Goal: Find specific page/section: Find specific page/section

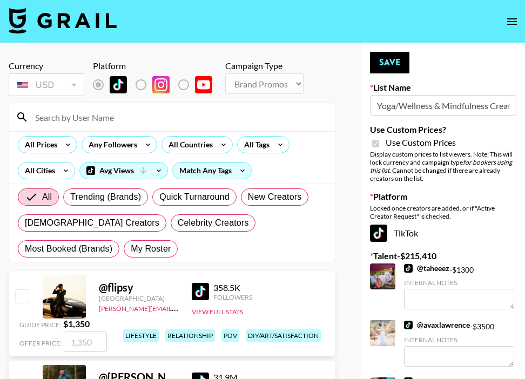
select select "Brand"
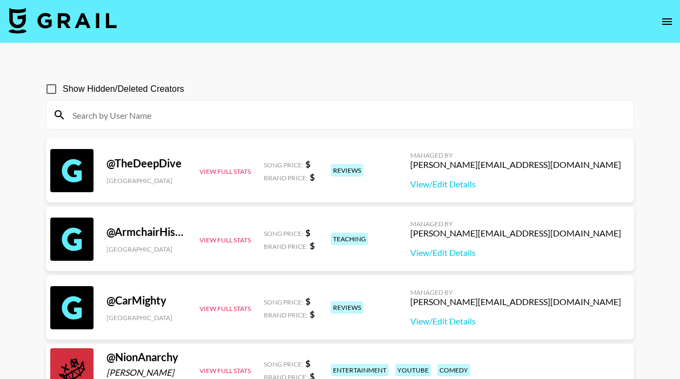
click at [272, 114] on input at bounding box center [346, 114] width 561 height 17
click at [246, 119] on input at bounding box center [346, 114] width 561 height 17
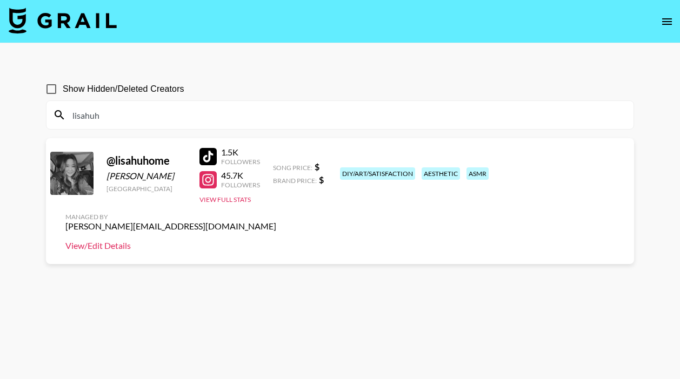
click at [276, 241] on link "View/Edit Details" at bounding box center [170, 246] width 211 height 11
click at [353, 116] on input "lisahuh" at bounding box center [346, 114] width 561 height 17
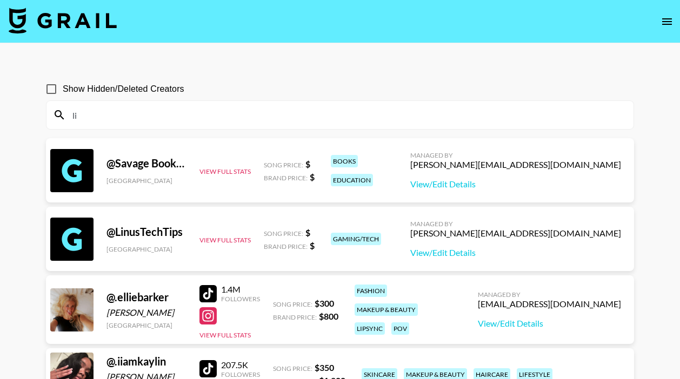
type input "l"
